Goal: Transaction & Acquisition: Purchase product/service

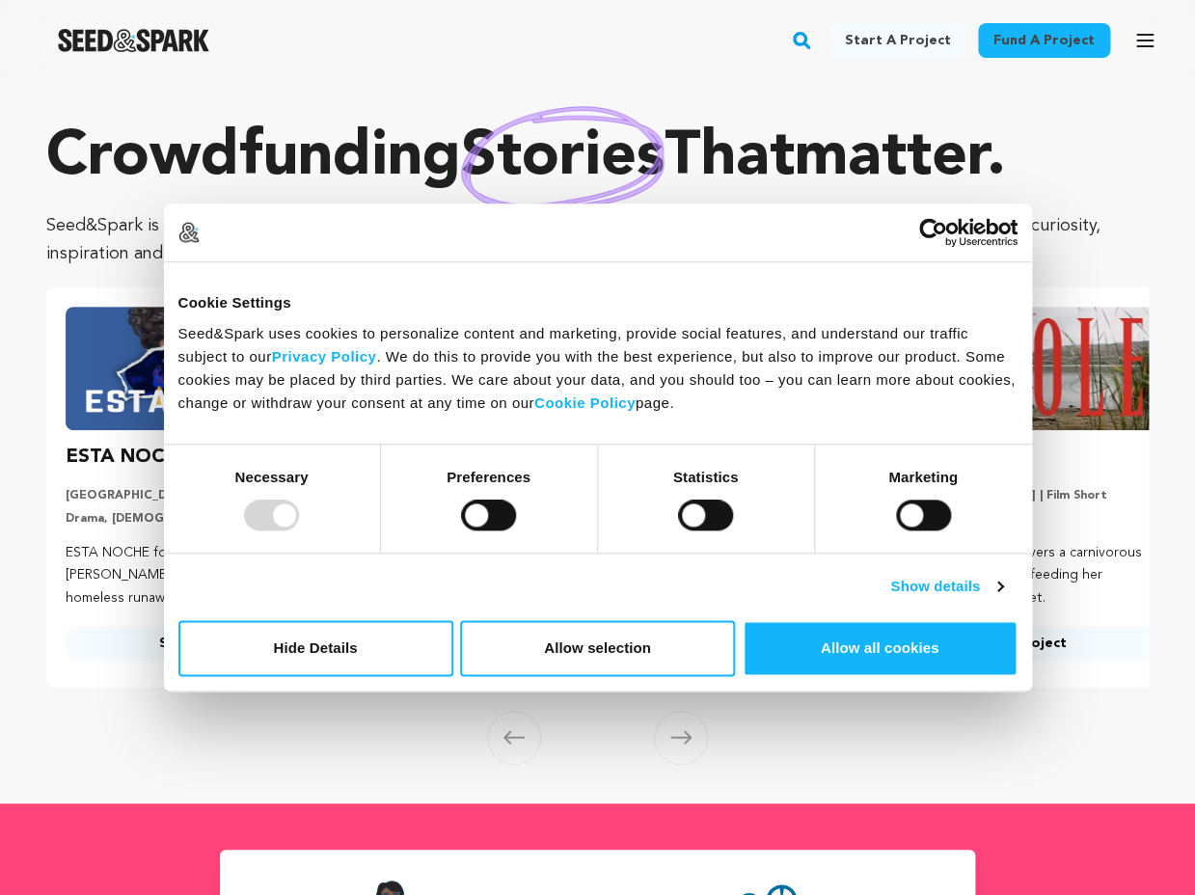
click at [320, 130] on p "Crowdfunding stories that matter ." at bounding box center [597, 158] width 1103 height 77
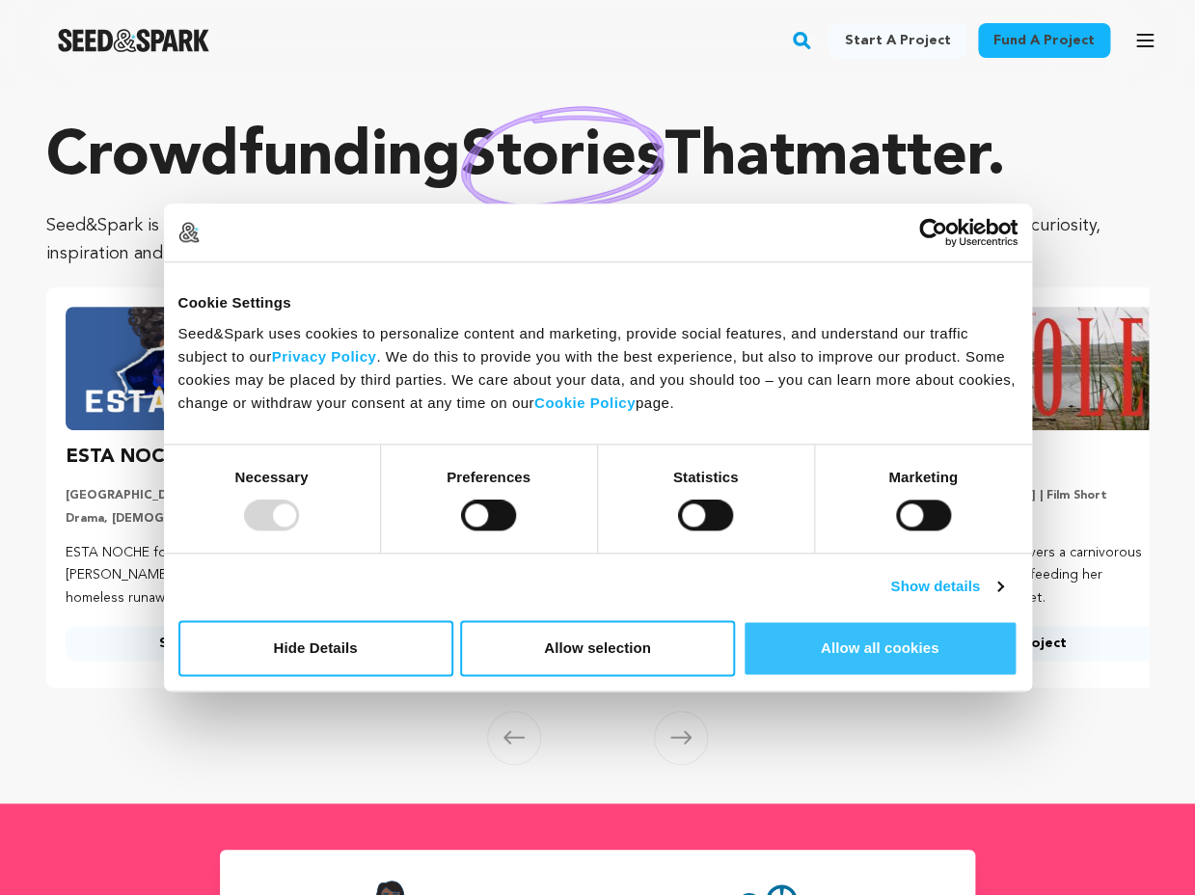
click at [824, 659] on button "Allow all cookies" at bounding box center [880, 648] width 275 height 56
checkbox input "true"
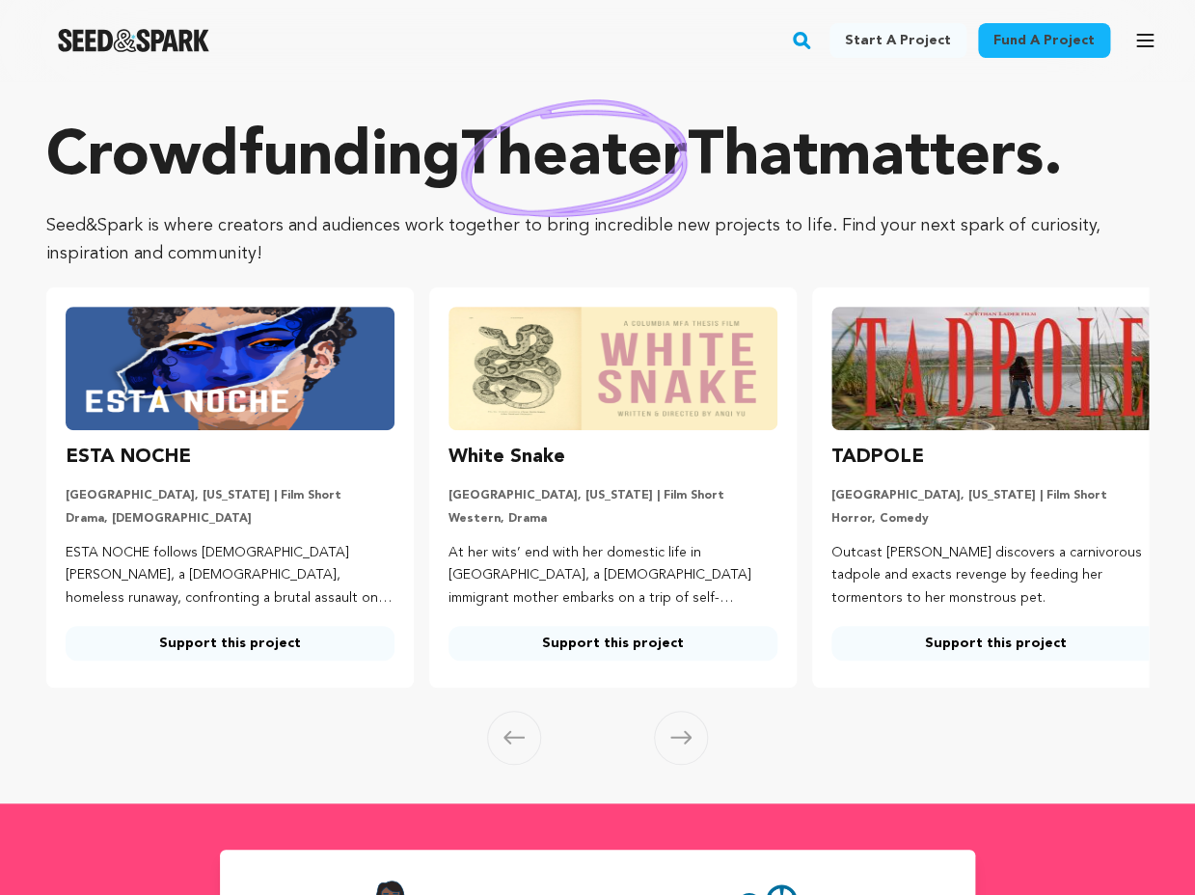
click at [952, 645] on link "Support this project" at bounding box center [995, 643] width 329 height 35
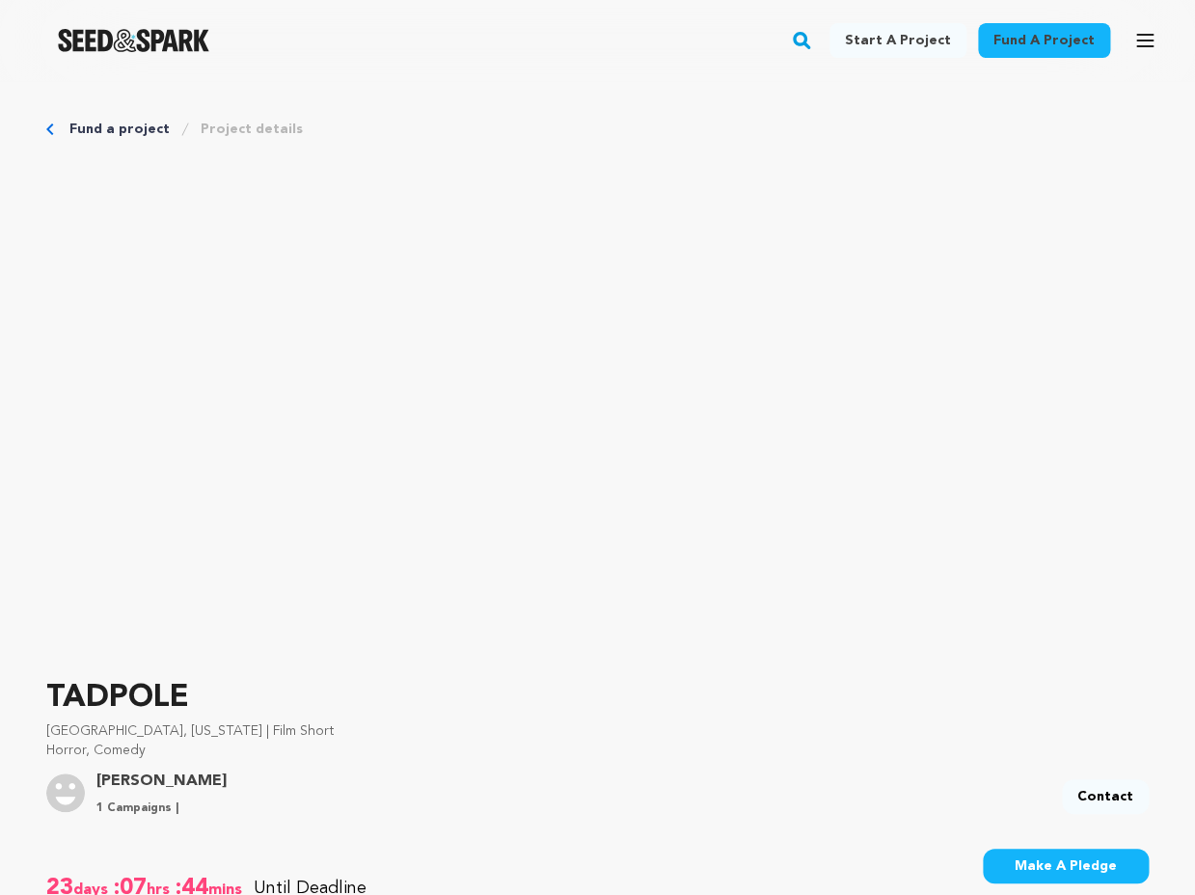
click at [131, 131] on link "Fund a project" at bounding box center [119, 129] width 100 height 19
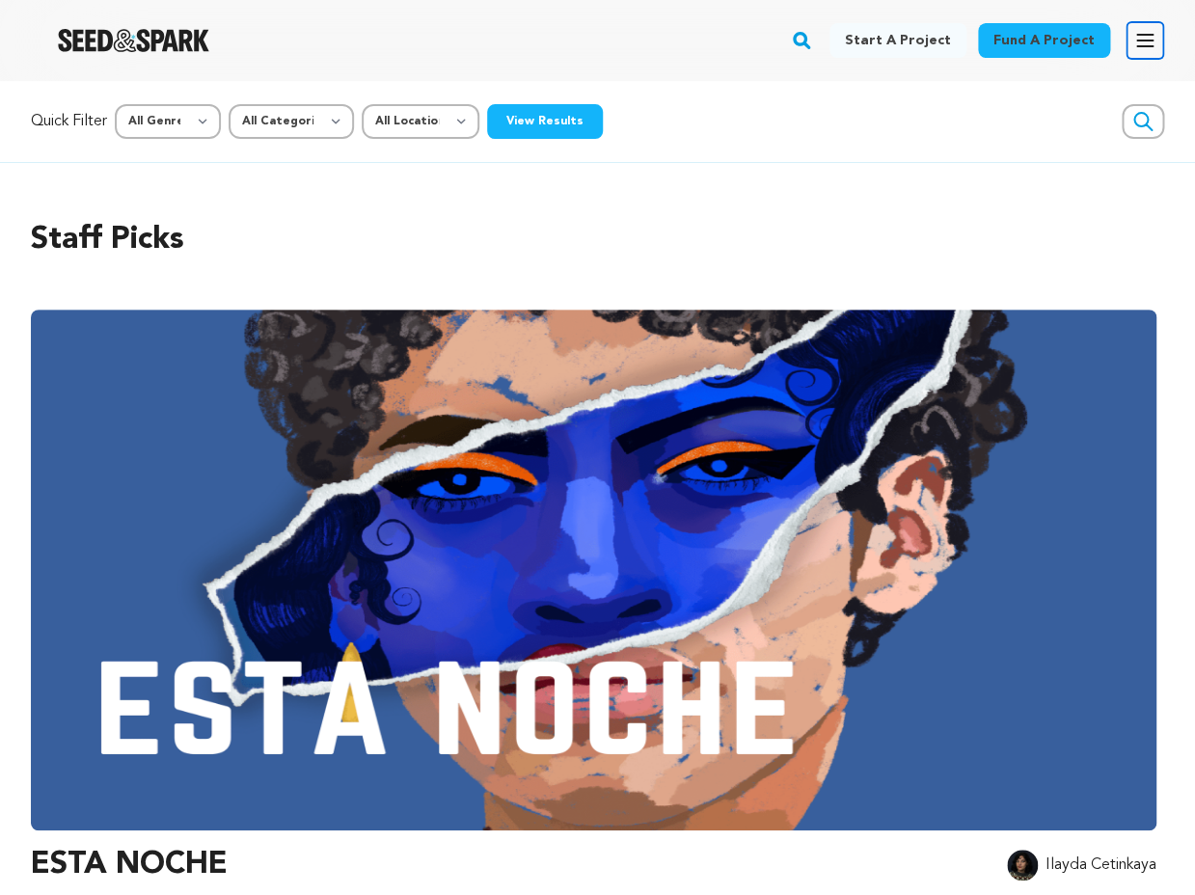
click at [1148, 35] on icon "button" at bounding box center [1144, 41] width 15 height 12
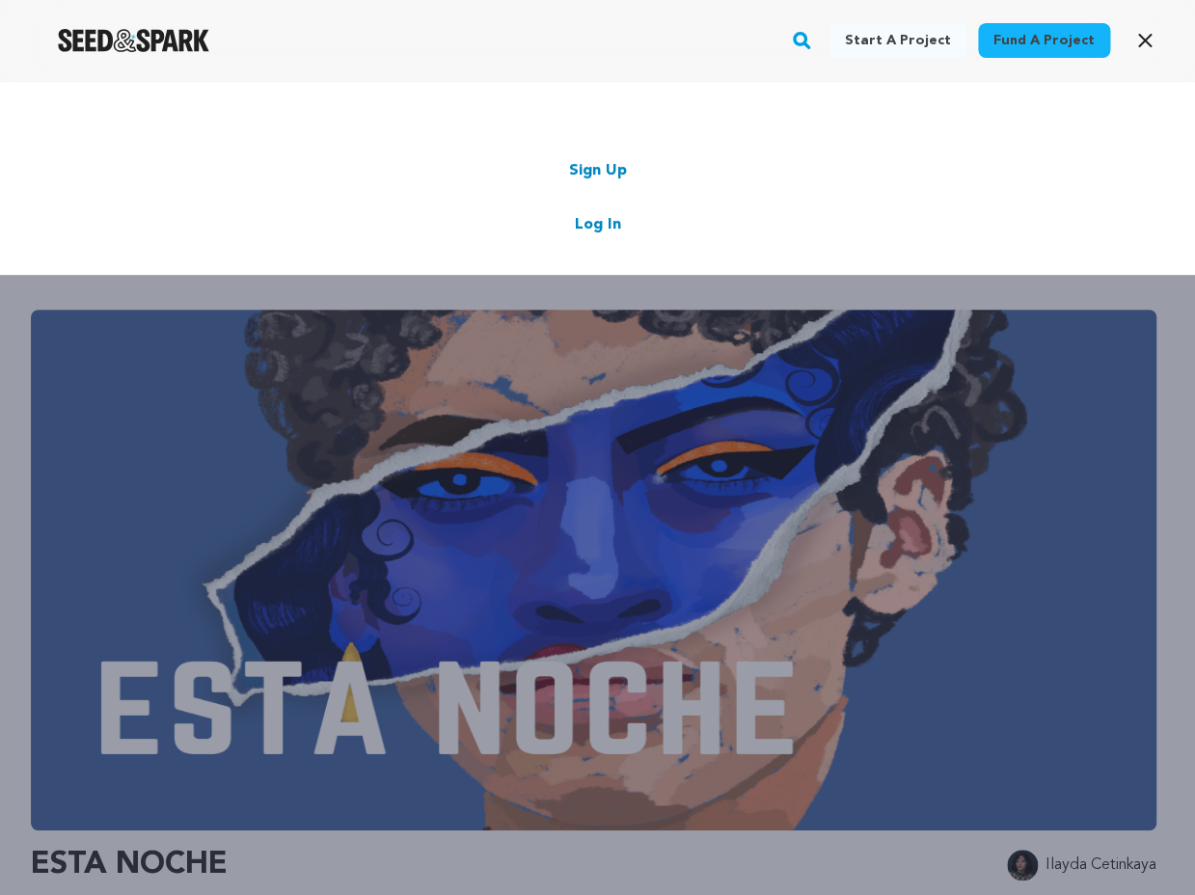
click at [681, 467] on div "Start a project Fund a project Sign Up Log In" at bounding box center [597, 528] width 1195 height 895
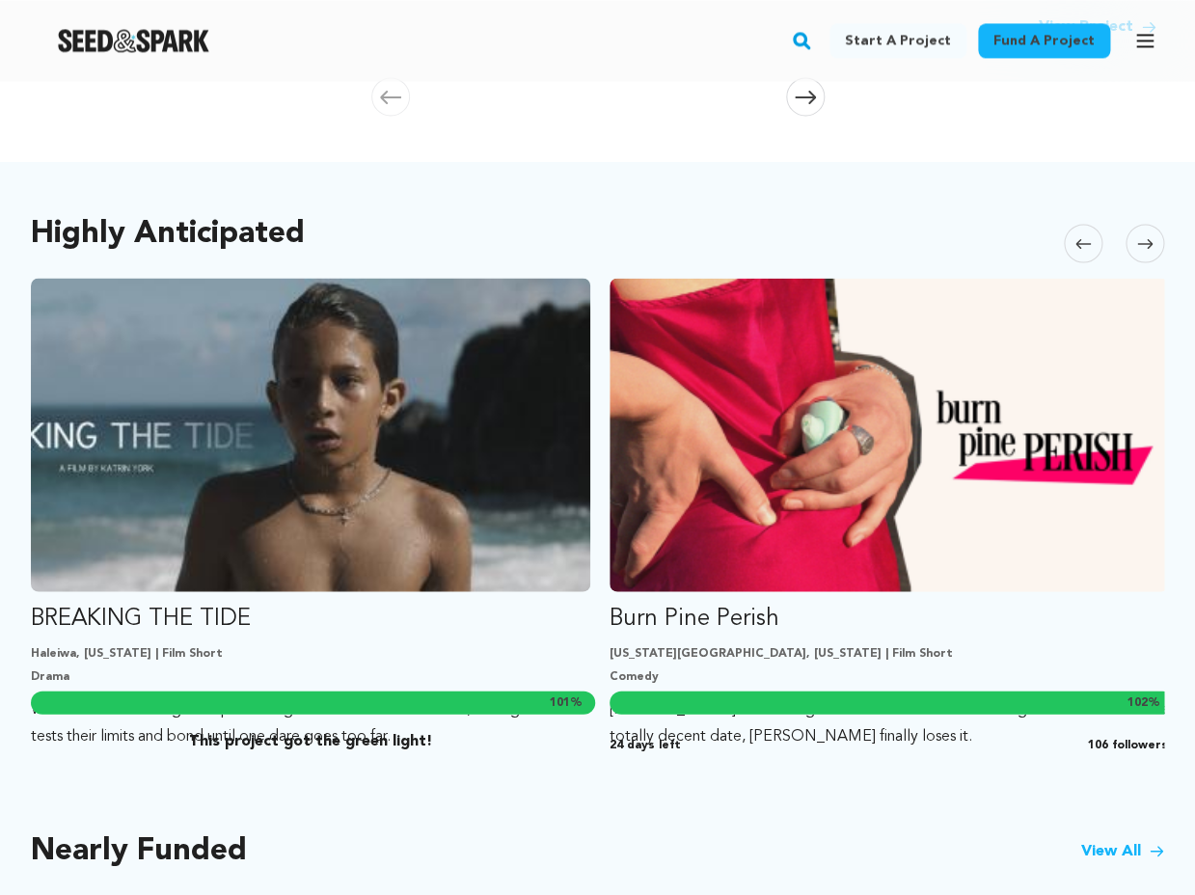
scroll to position [1134, 0]
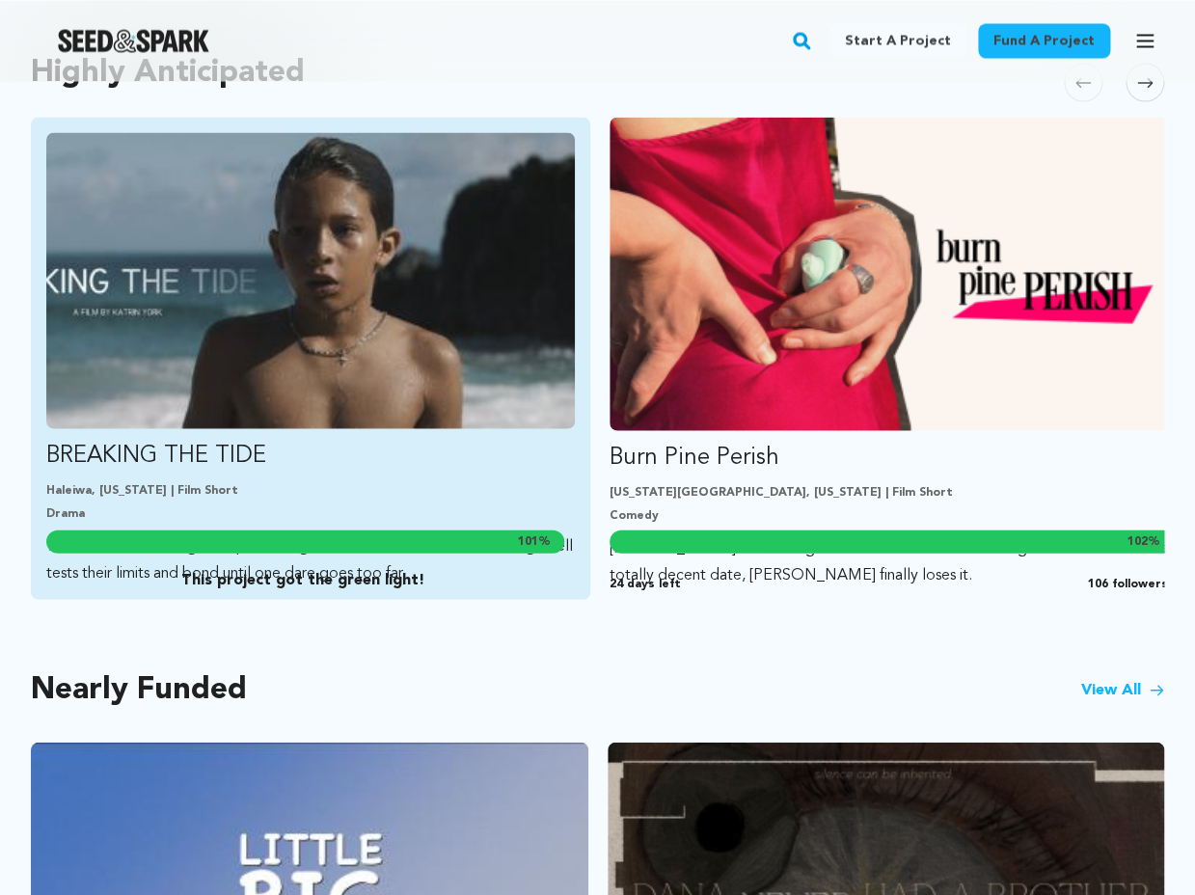
click at [311, 443] on p "BREAKING THE TIDE" at bounding box center [310, 455] width 529 height 31
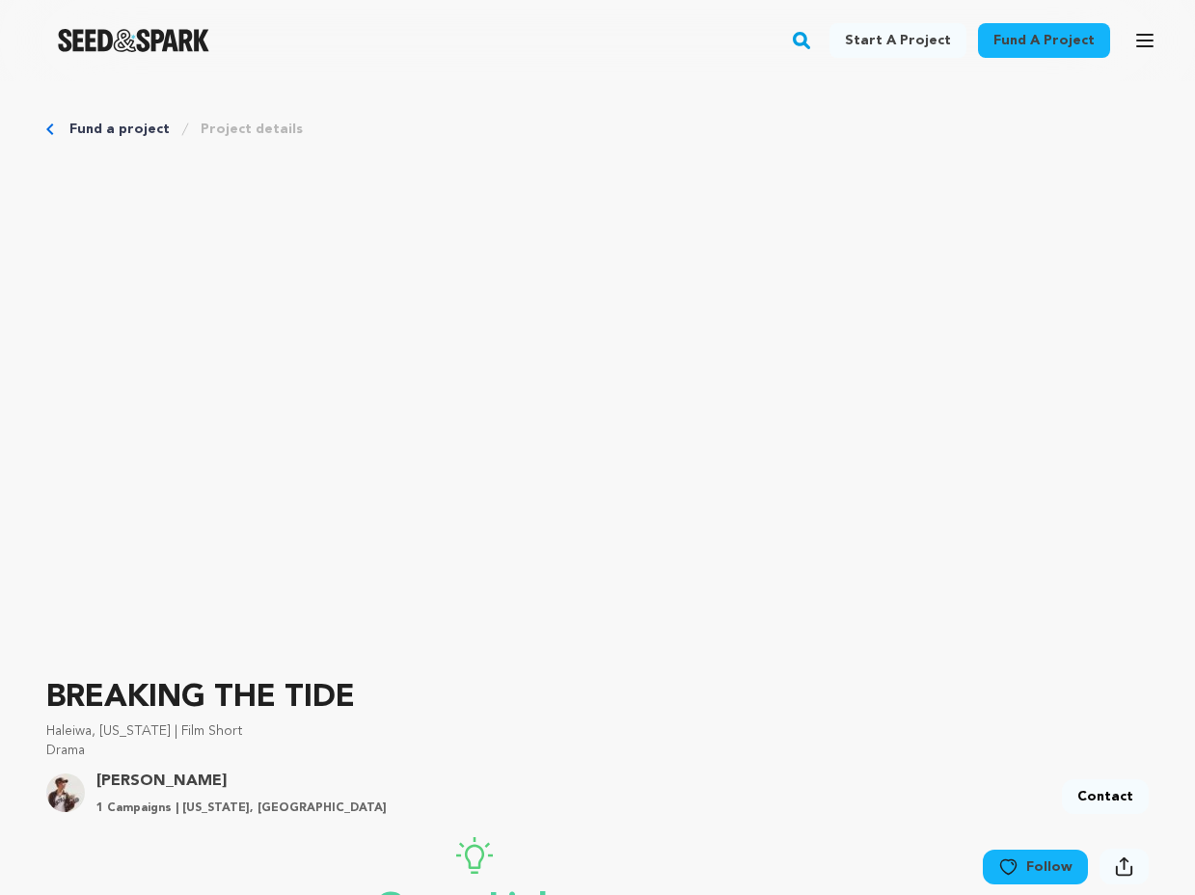
scroll to position [139, 0]
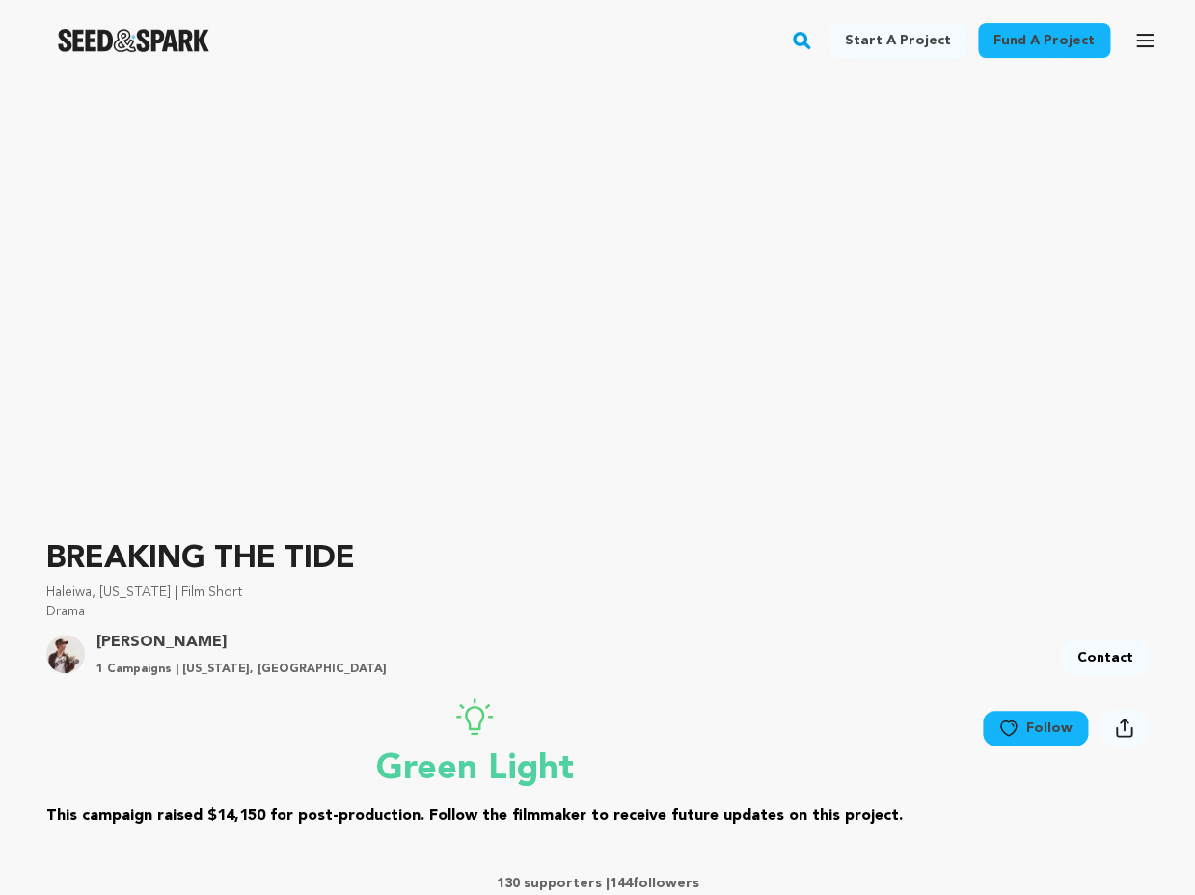
click at [166, 639] on link "Katrin York" at bounding box center [241, 642] width 290 height 23
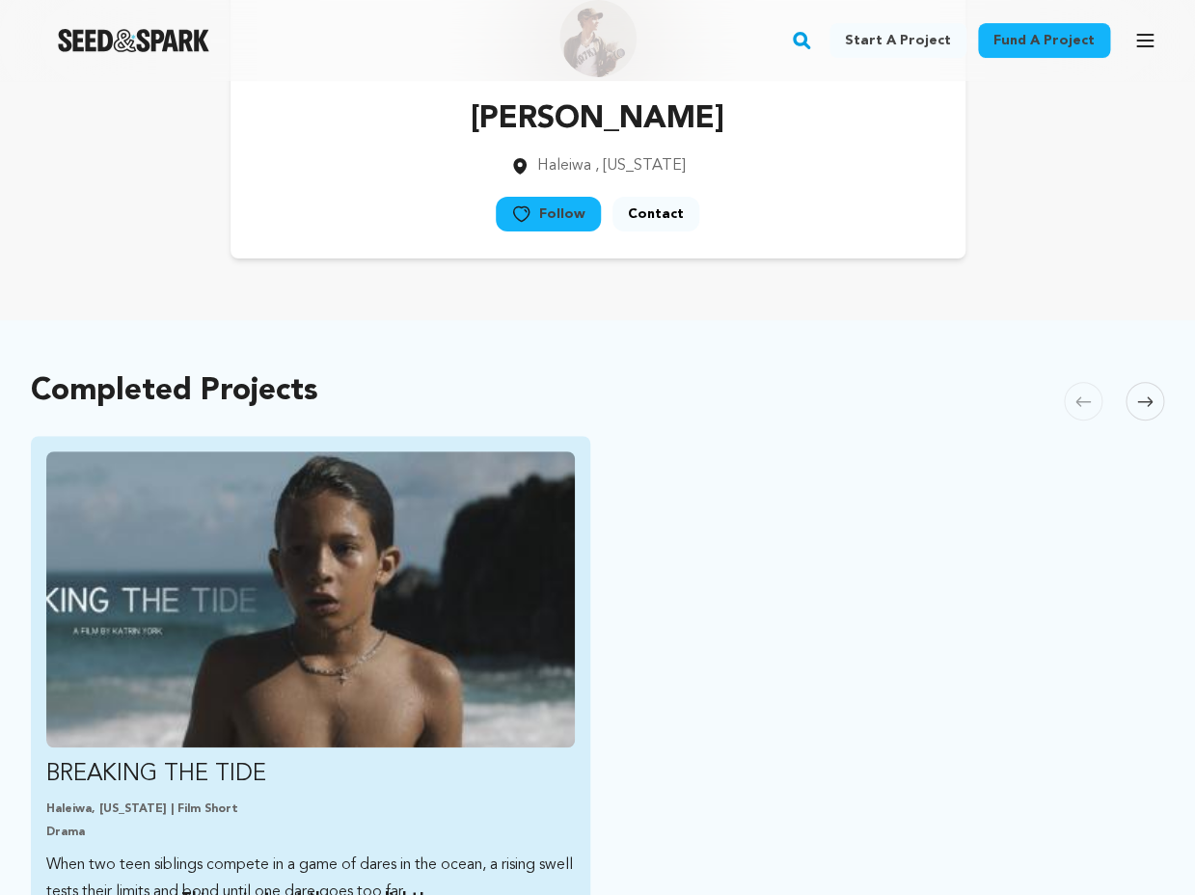
scroll to position [125, 0]
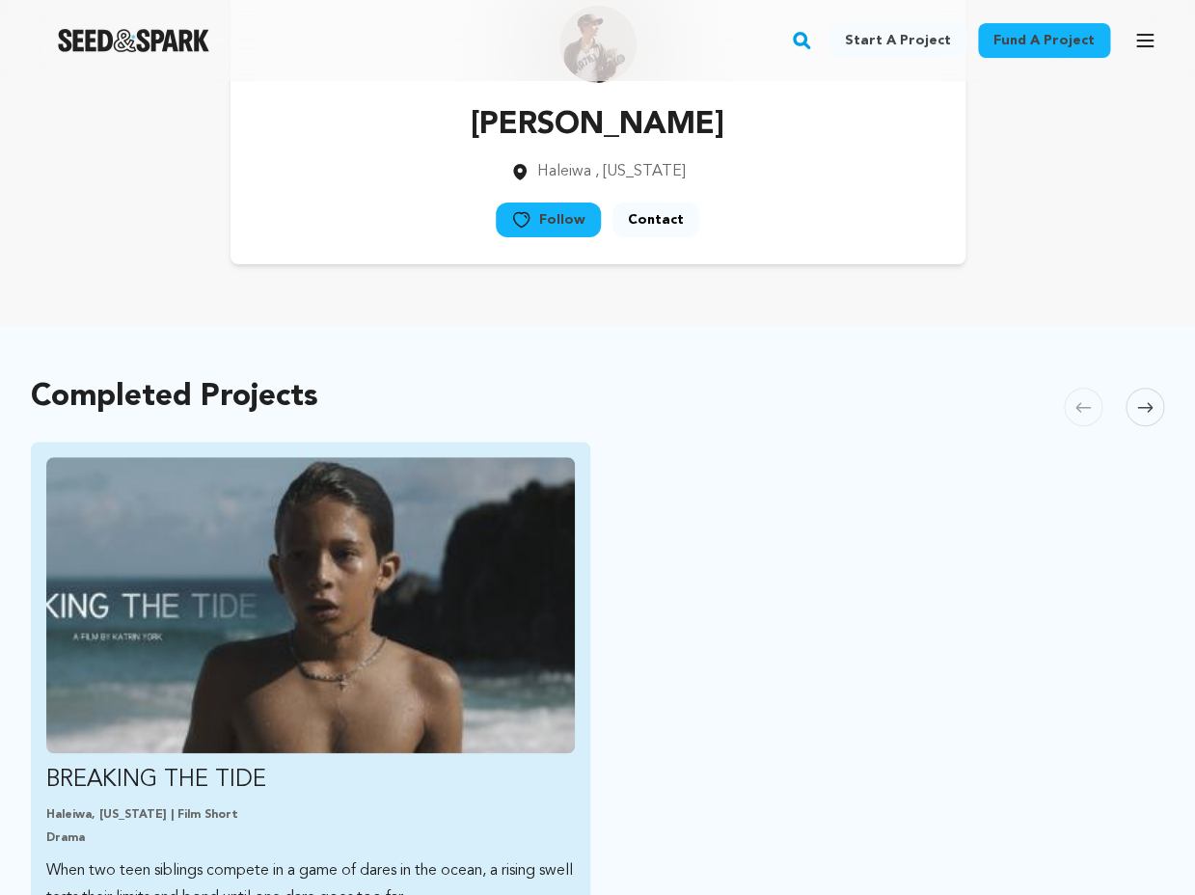
click at [325, 803] on div "BREAKING THE TIDE Haleiwa, Hawaii | Film Short Drama When two teen siblings com…" at bounding box center [310, 683] width 559 height 482
click at [359, 604] on img "Fund BREAKING THE TIDE" at bounding box center [310, 605] width 529 height 296
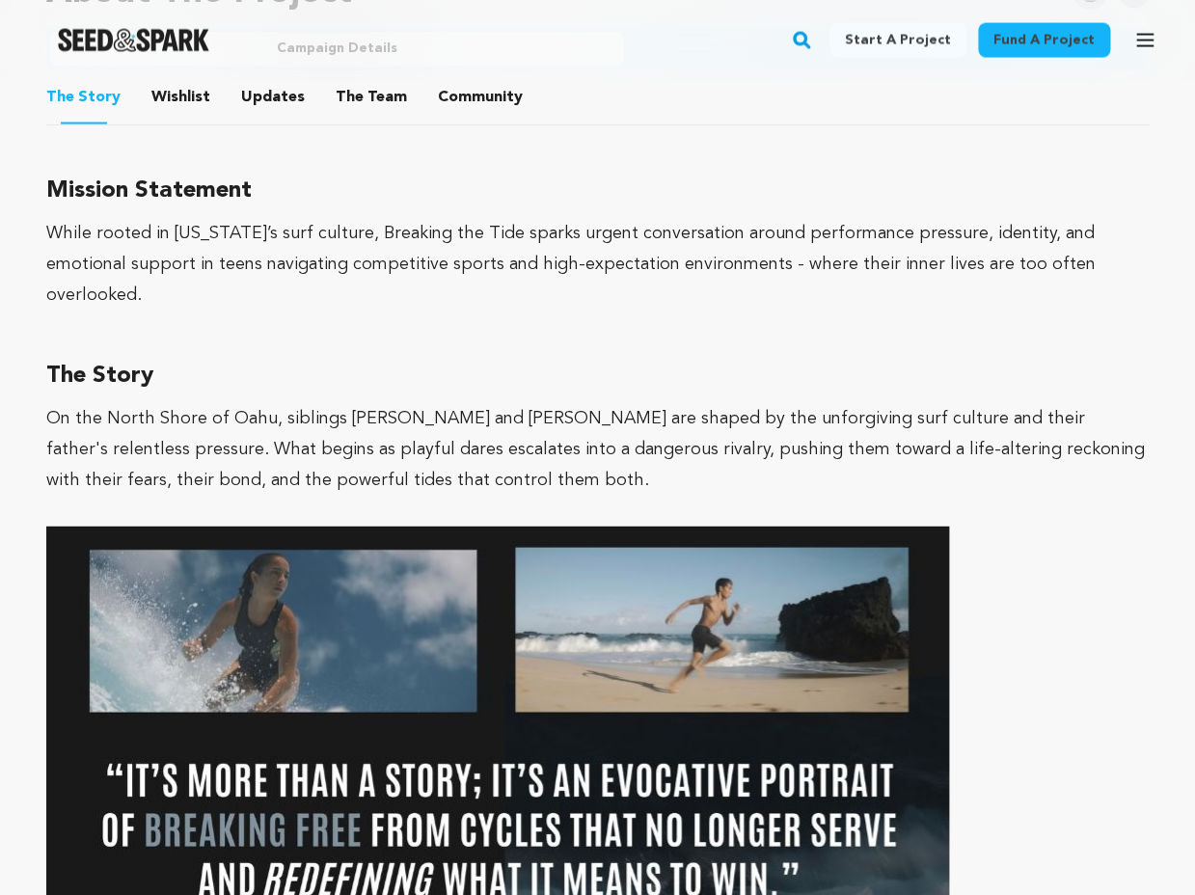
scroll to position [956, 0]
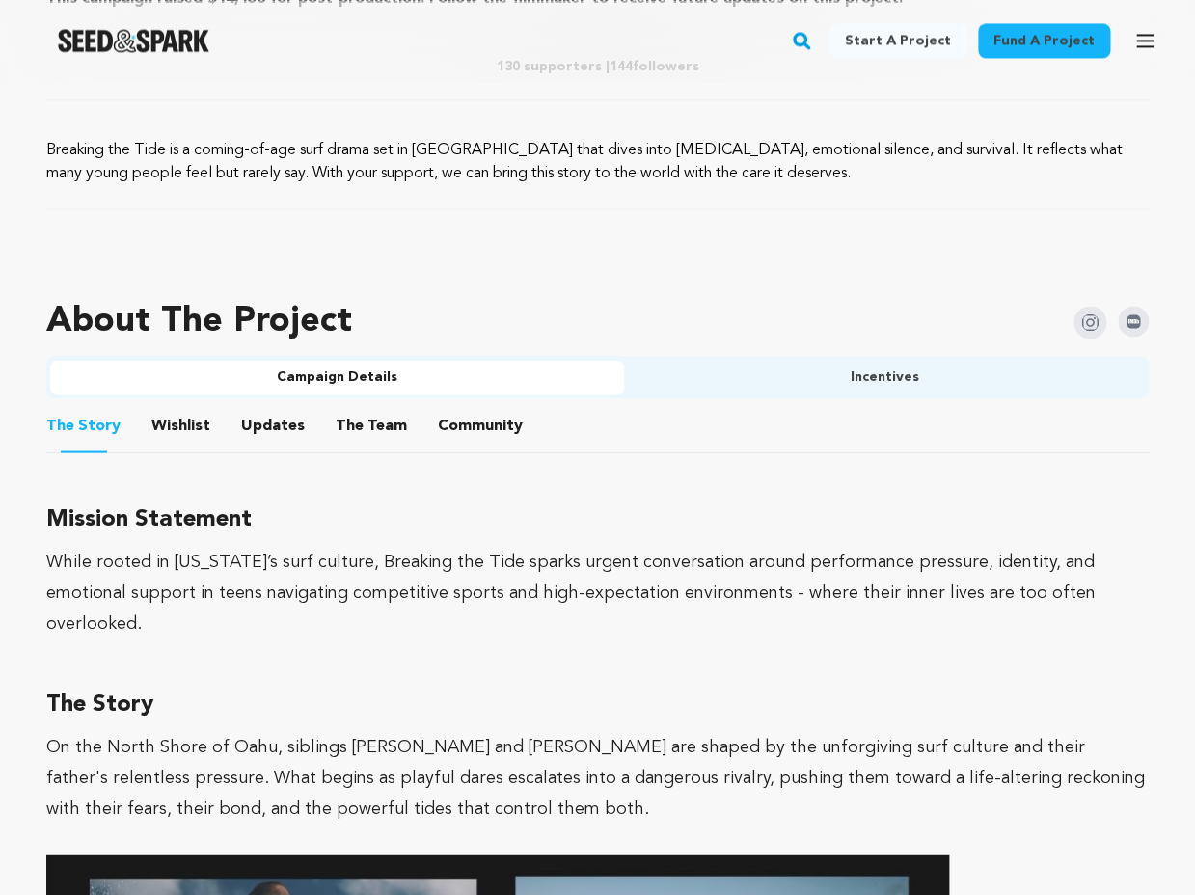
click at [859, 394] on button "Incentives" at bounding box center [885, 377] width 522 height 35
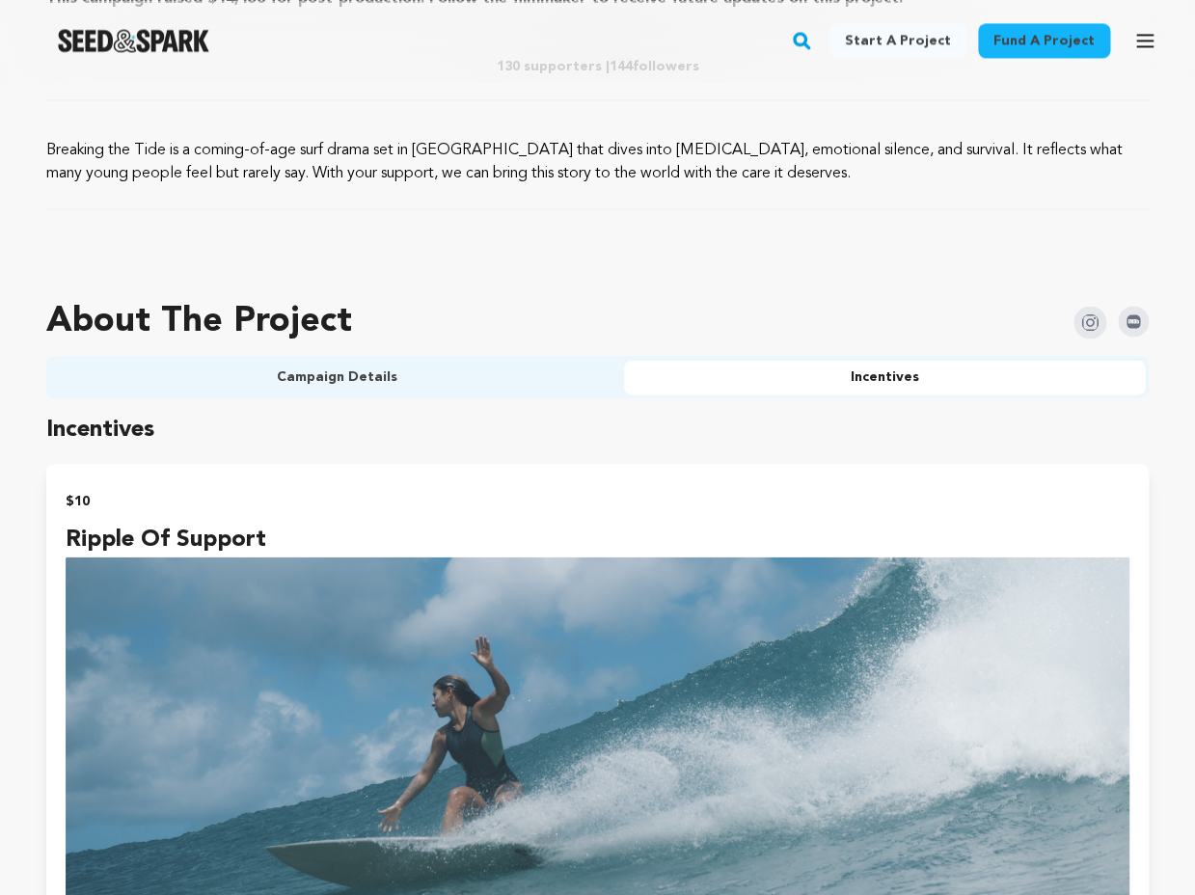
click at [474, 370] on button "Campaign Details" at bounding box center [337, 377] width 574 height 35
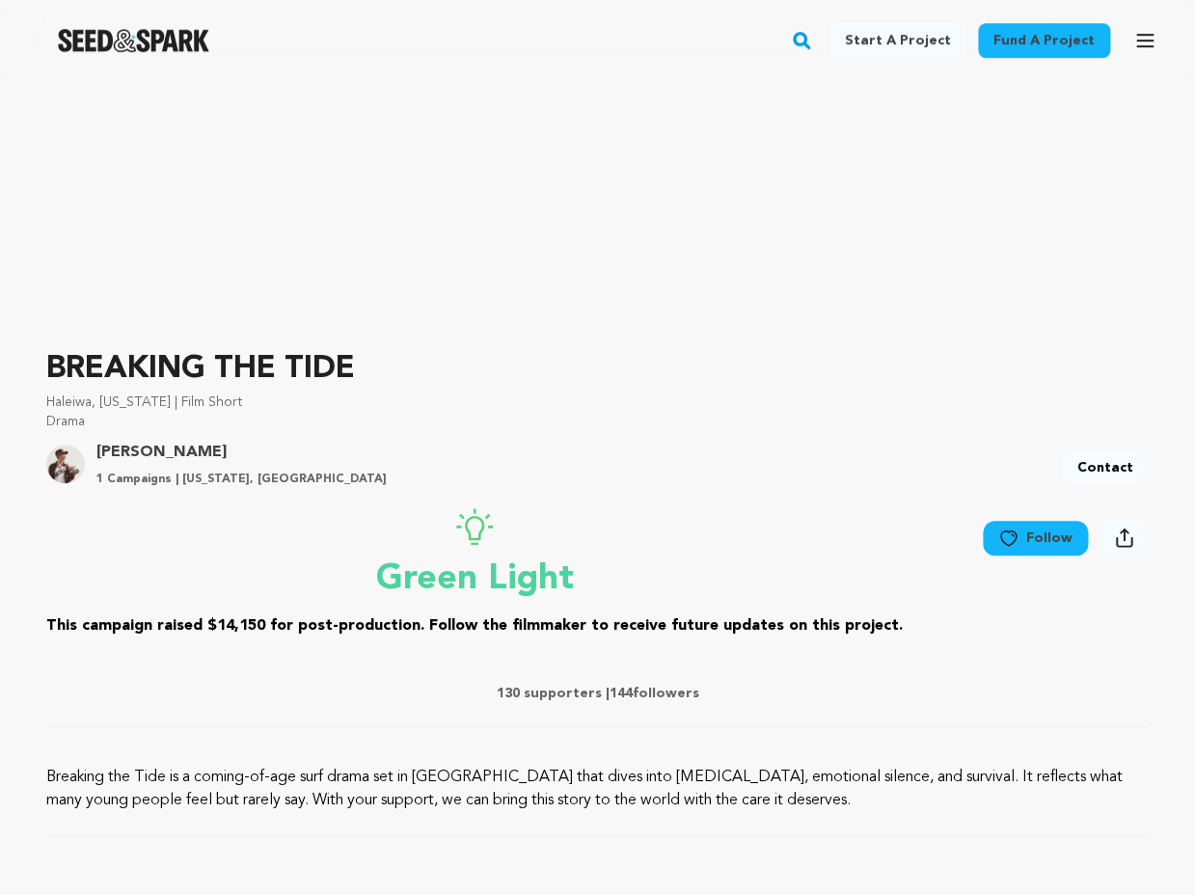
scroll to position [0, 0]
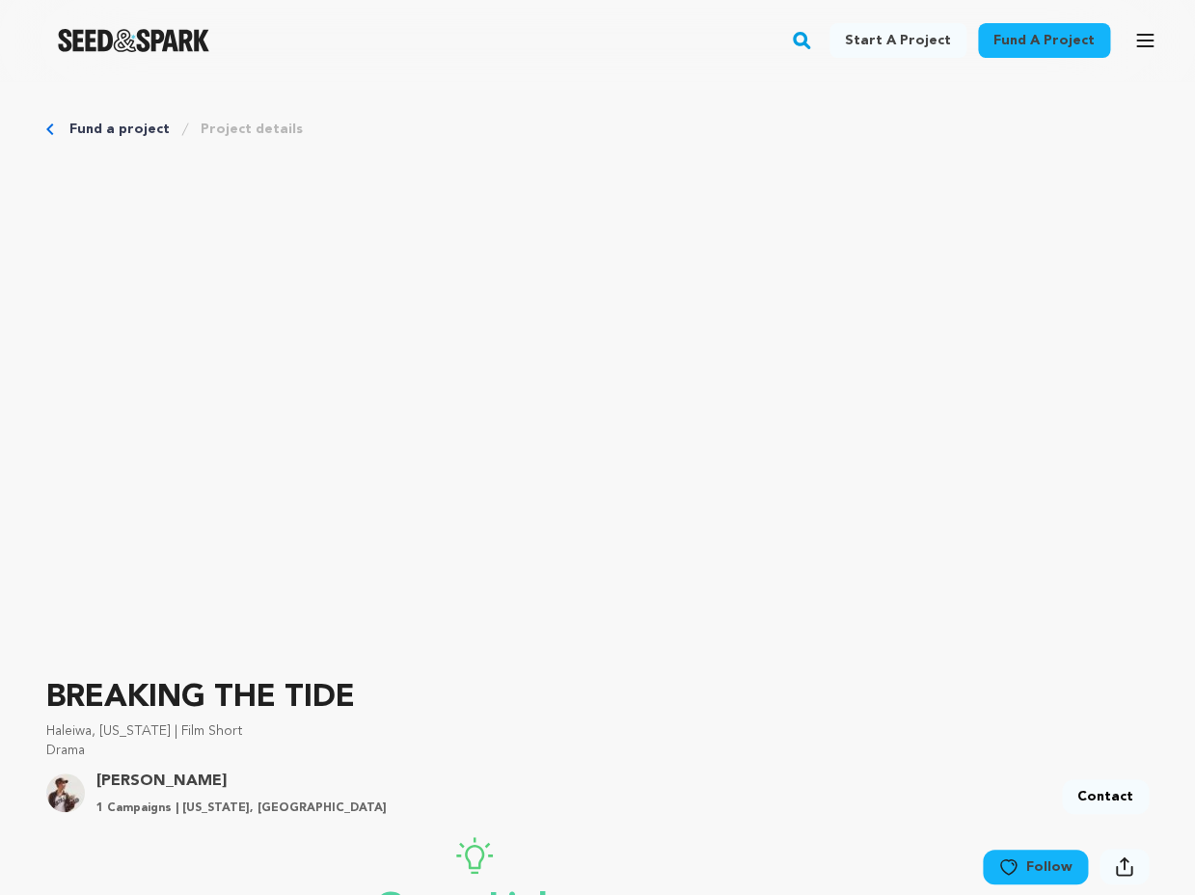
click at [187, 53] on div at bounding box center [133, 40] width 267 height 50
click at [122, 43] on img "Seed&Spark Homepage" at bounding box center [133, 40] width 151 height 23
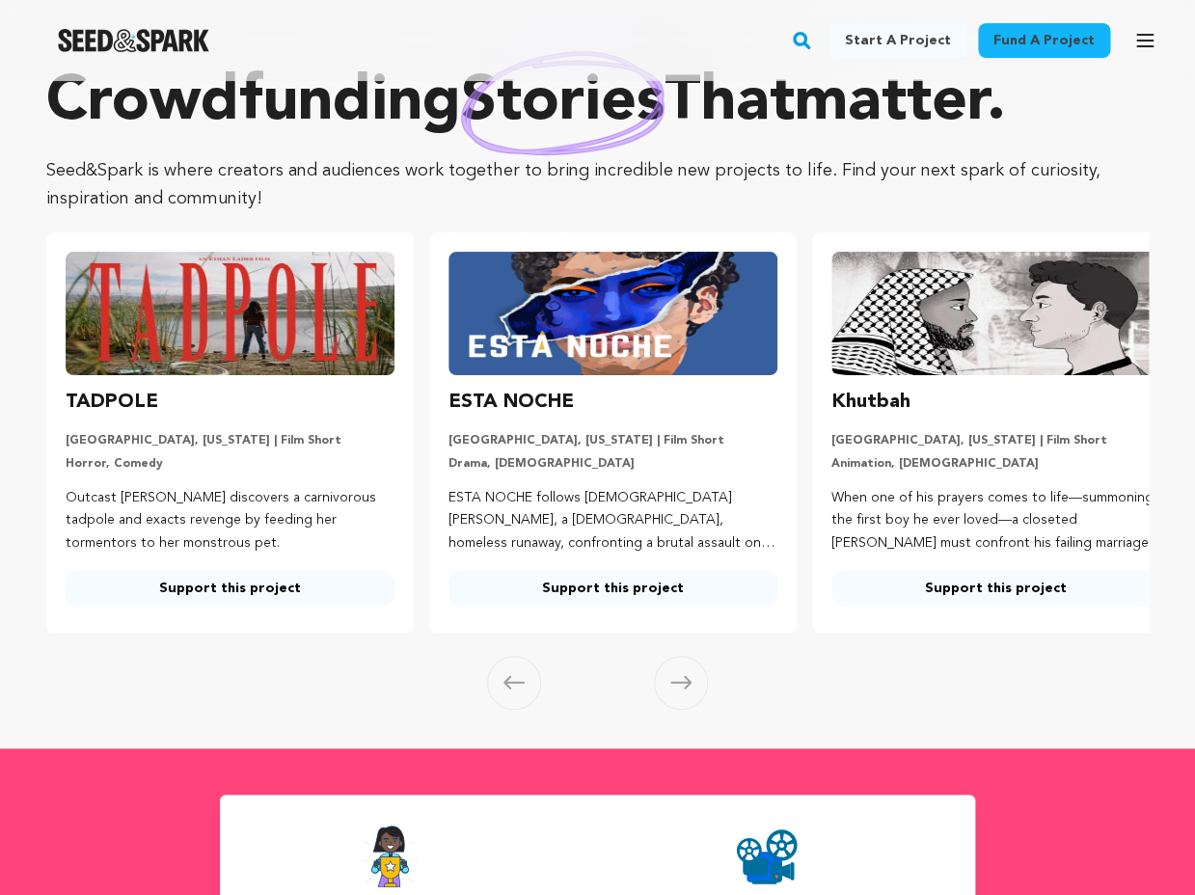
scroll to position [20, 0]
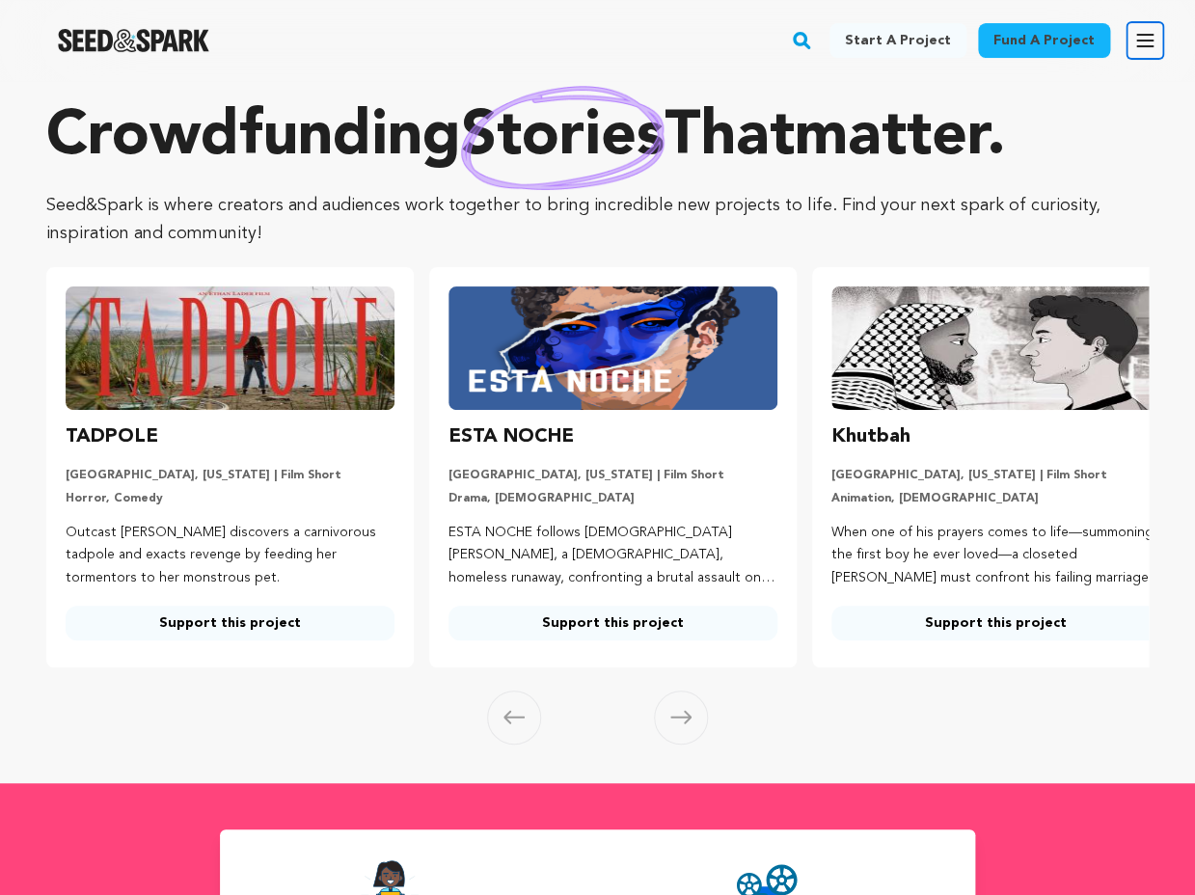
click at [1134, 44] on icon "button" at bounding box center [1144, 40] width 23 height 23
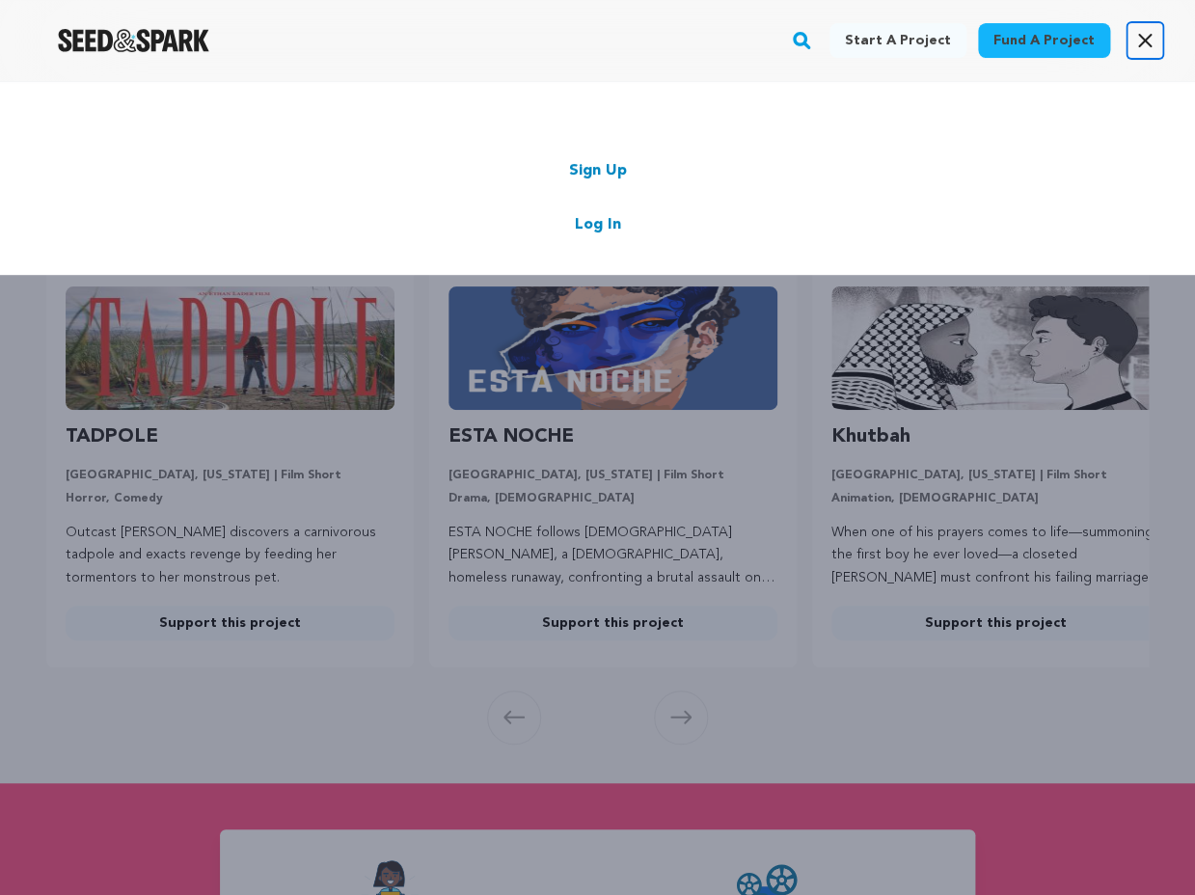
click at [1144, 44] on icon "button" at bounding box center [1144, 40] width 23 height 23
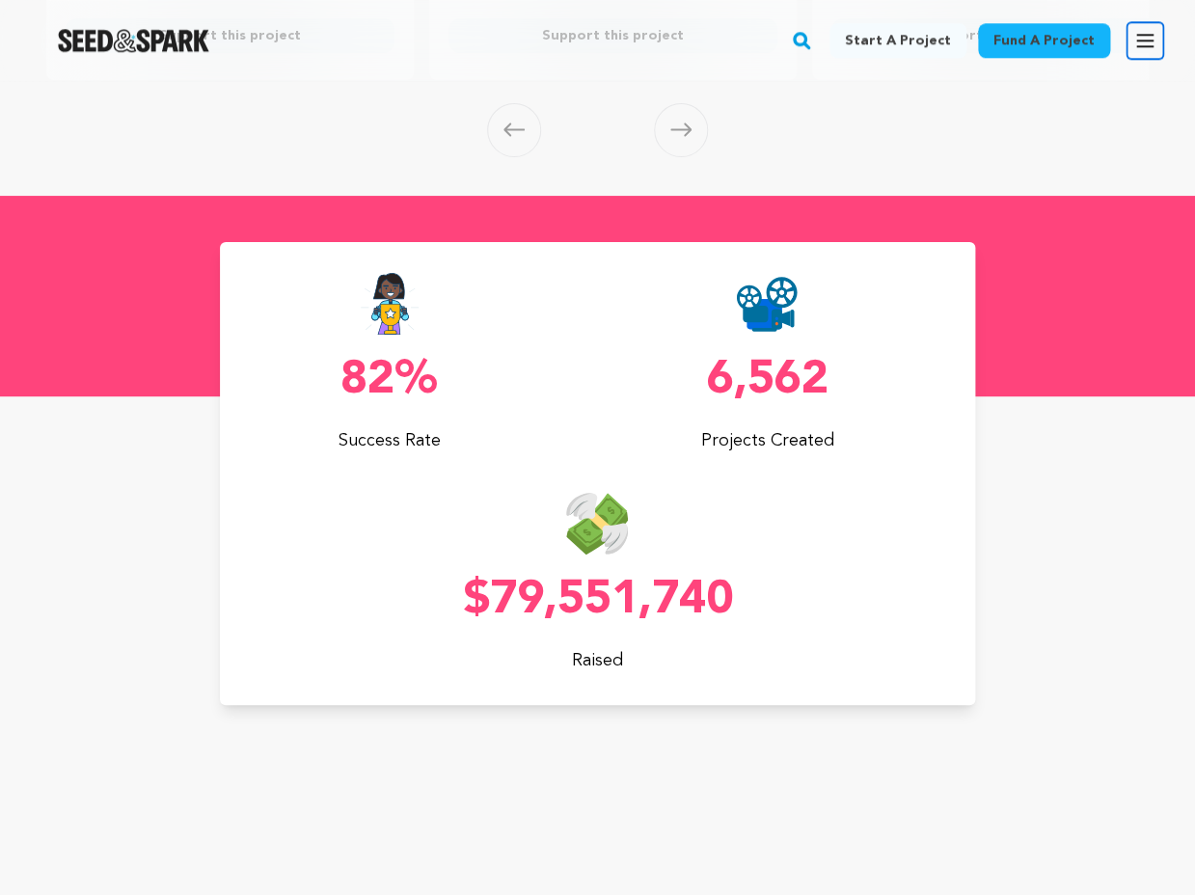
scroll to position [669, 0]
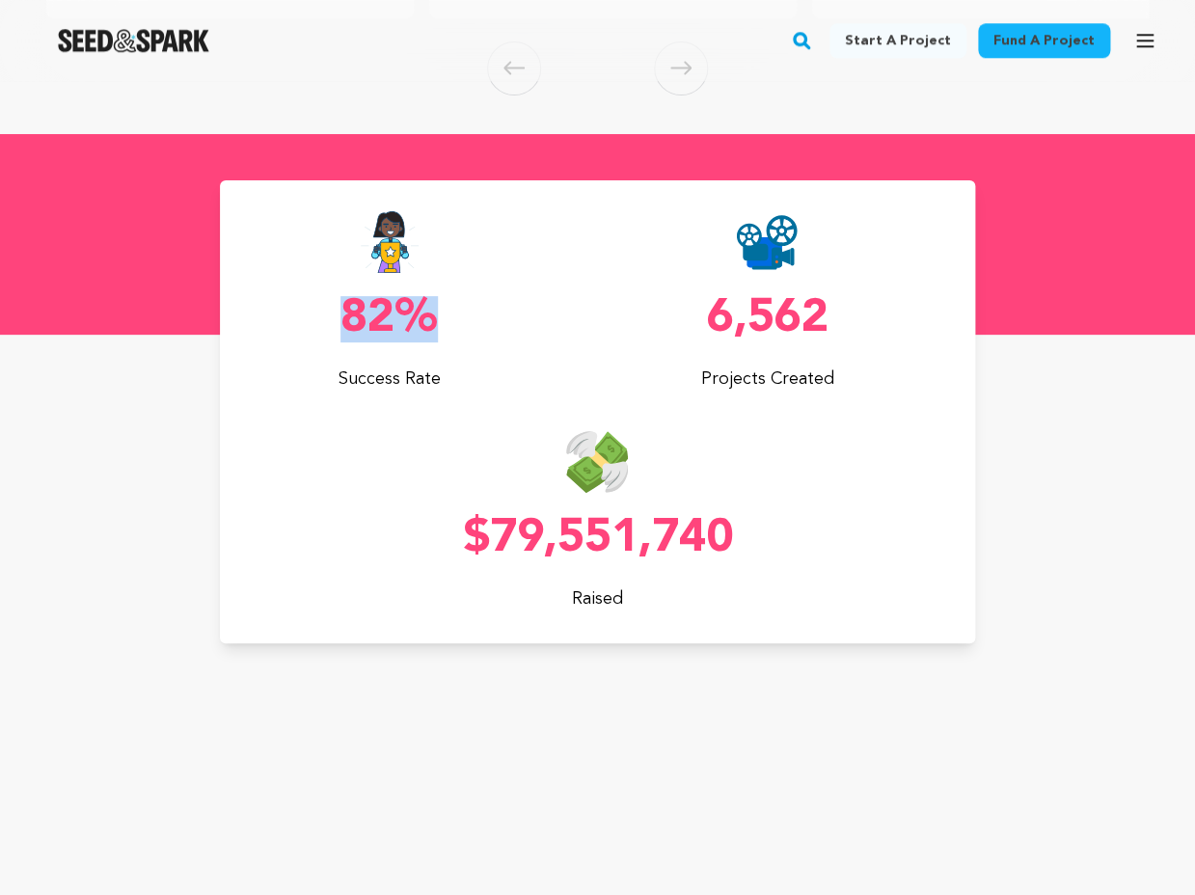
drag, startPoint x: 345, startPoint y: 314, endPoint x: 447, endPoint y: 315, distance: 101.3
click at [447, 315] on p "82%" at bounding box center [390, 319] width 340 height 46
drag, startPoint x: 447, startPoint y: 315, endPoint x: 329, endPoint y: 315, distance: 117.7
click at [329, 315] on p "82%" at bounding box center [390, 319] width 340 height 46
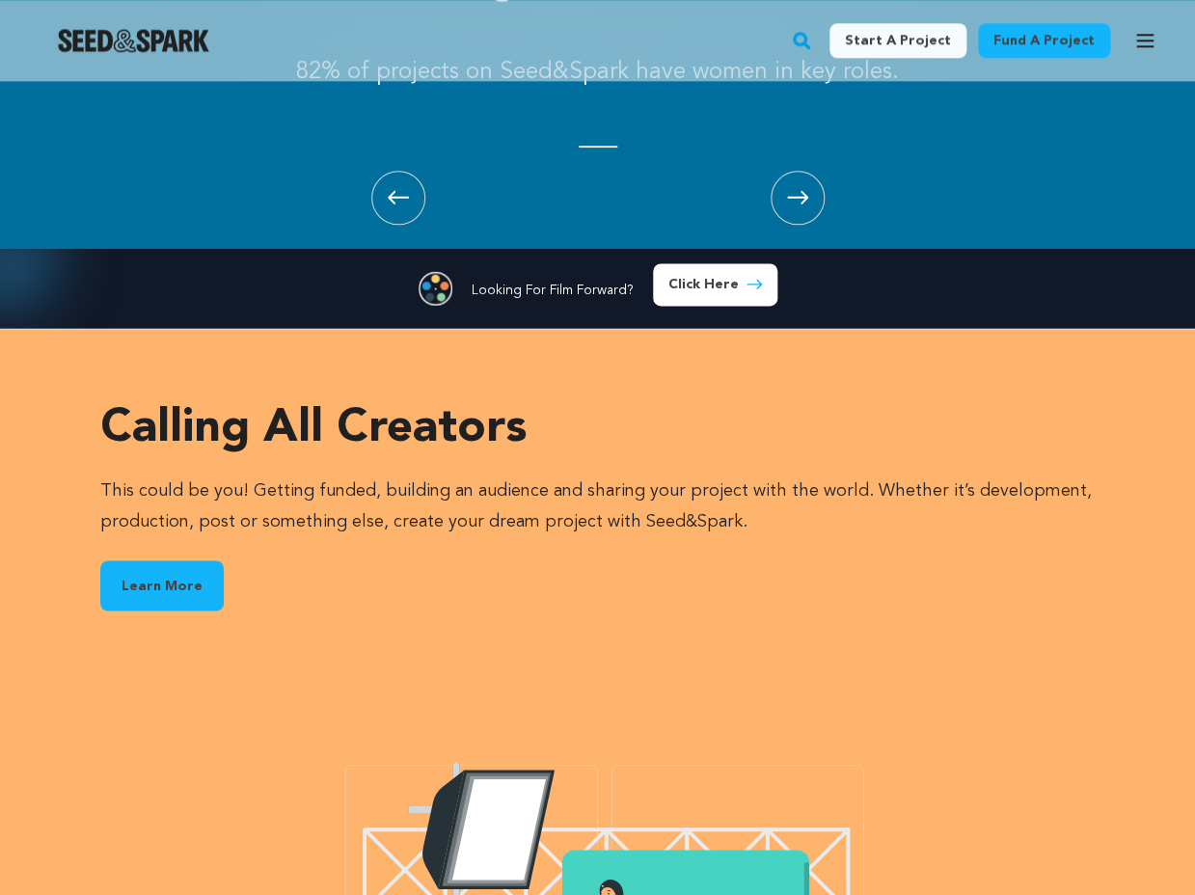
scroll to position [2746, 0]
